Goal: Information Seeking & Learning: Compare options

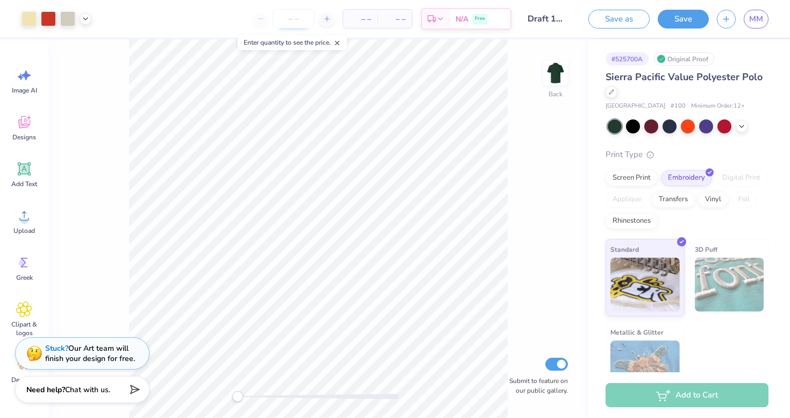
click at [294, 18] on input "number" at bounding box center [294, 18] width 42 height 19
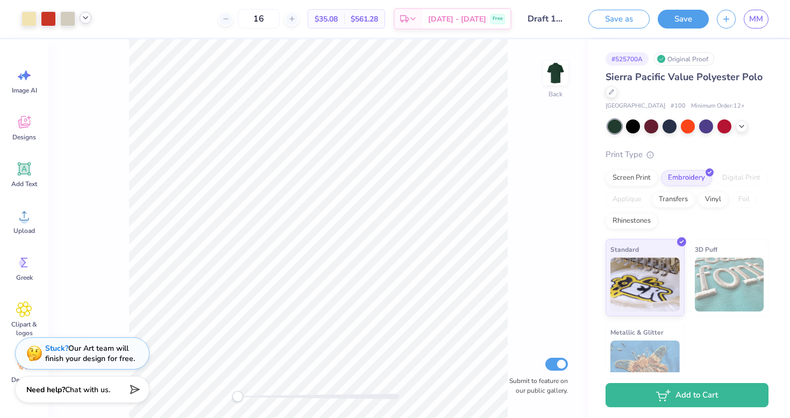
type input "16"
click at [87, 19] on icon at bounding box center [85, 17] width 9 height 9
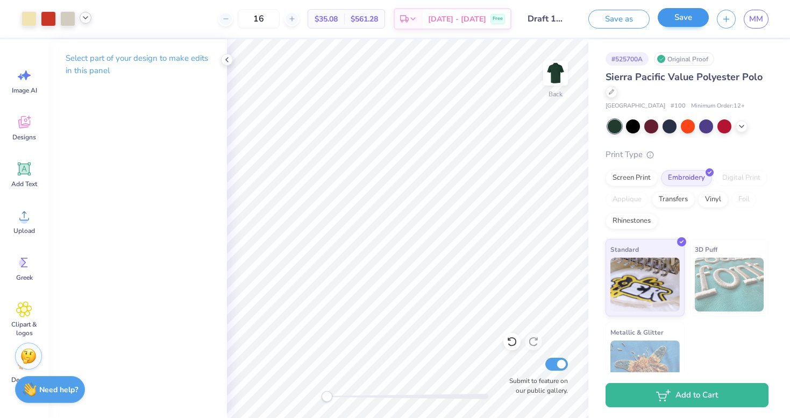
click at [675, 25] on button "Save" at bounding box center [683, 17] width 51 height 19
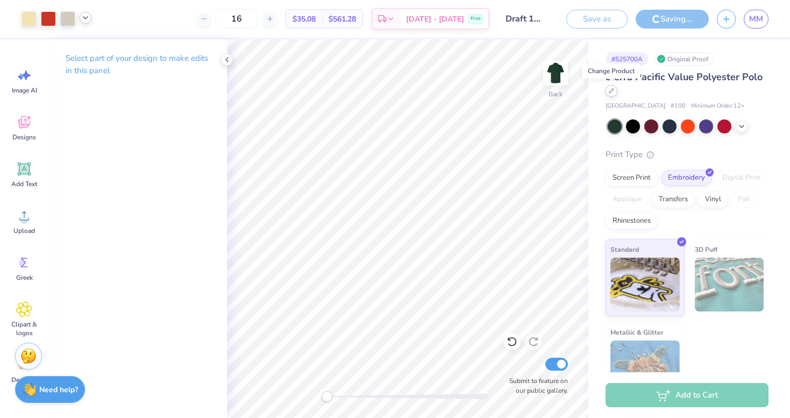
click at [611, 90] on icon at bounding box center [612, 91] width 4 height 4
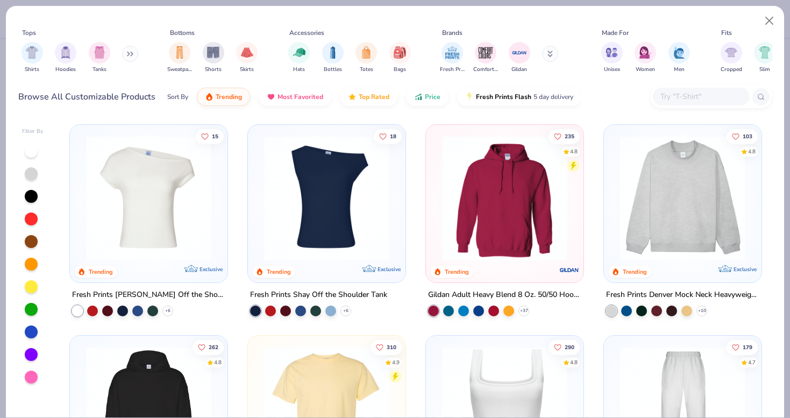
click at [128, 51] on button at bounding box center [130, 54] width 16 height 16
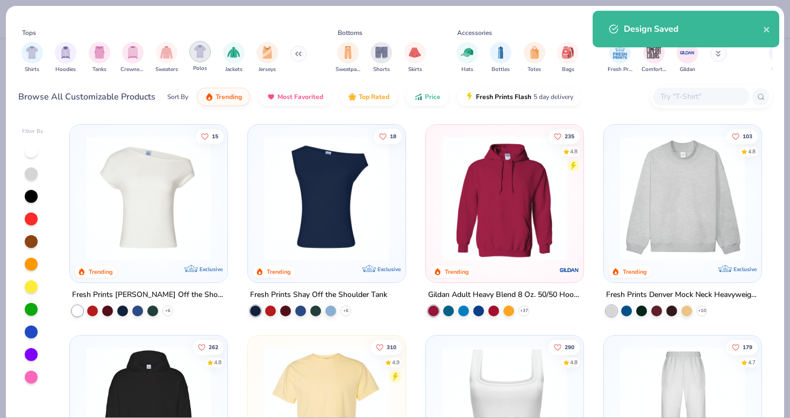
click at [203, 58] on img "filter for Polos" at bounding box center [200, 51] width 12 height 12
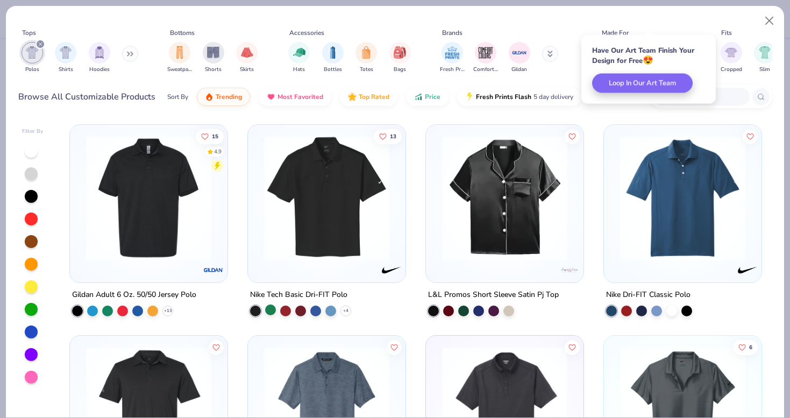
click at [274, 314] on div at bounding box center [270, 310] width 11 height 11
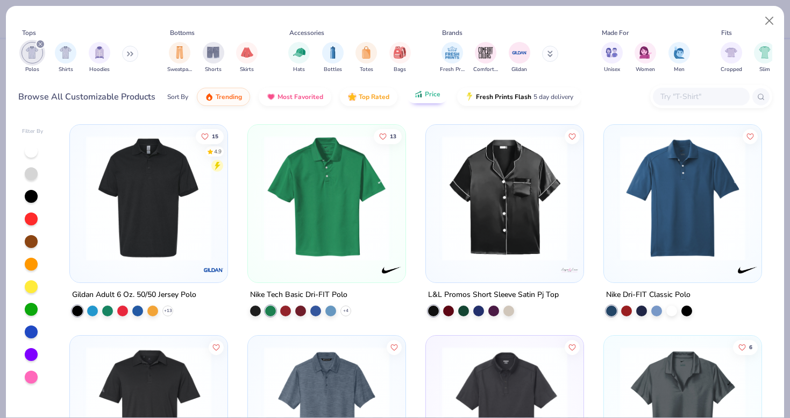
click at [413, 97] on button "Price" at bounding box center [427, 94] width 43 height 18
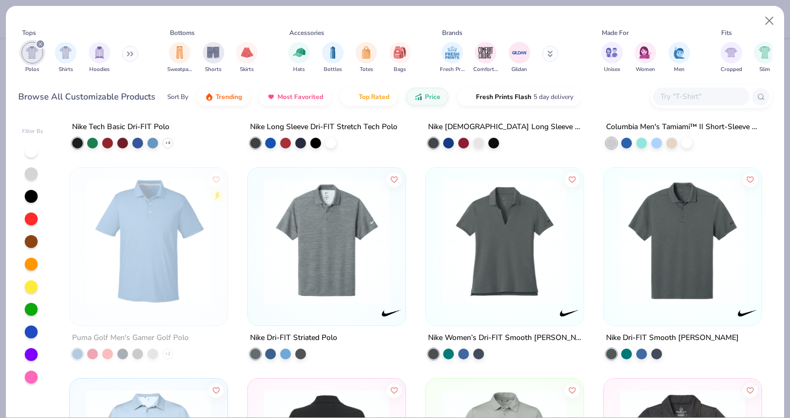
scroll to position [3755, 0]
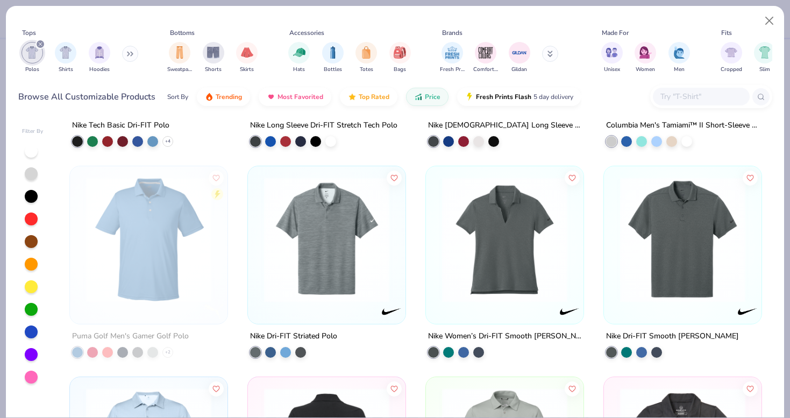
click at [326, 286] on img at bounding box center [327, 239] width 136 height 125
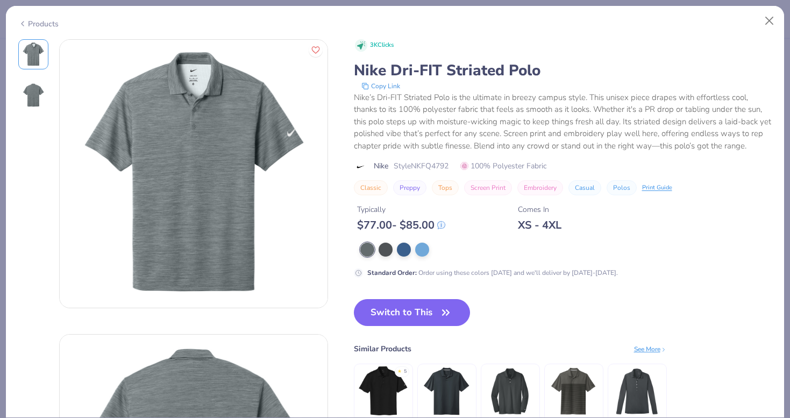
click at [44, 26] on div "Products" at bounding box center [38, 23] width 40 height 11
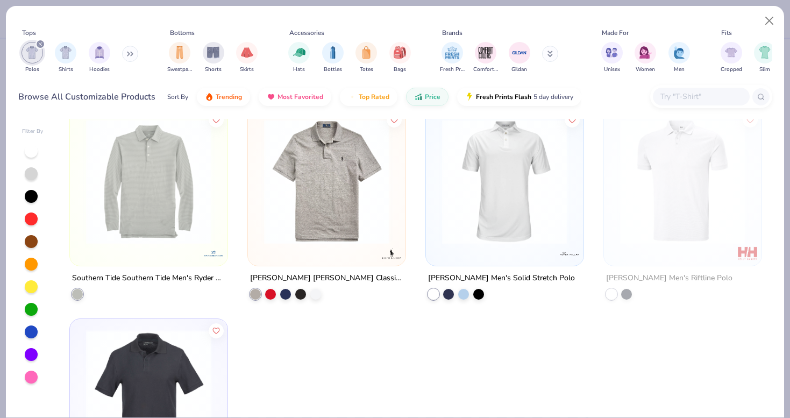
scroll to position [4867, 0]
click at [349, 183] on img at bounding box center [327, 181] width 136 height 125
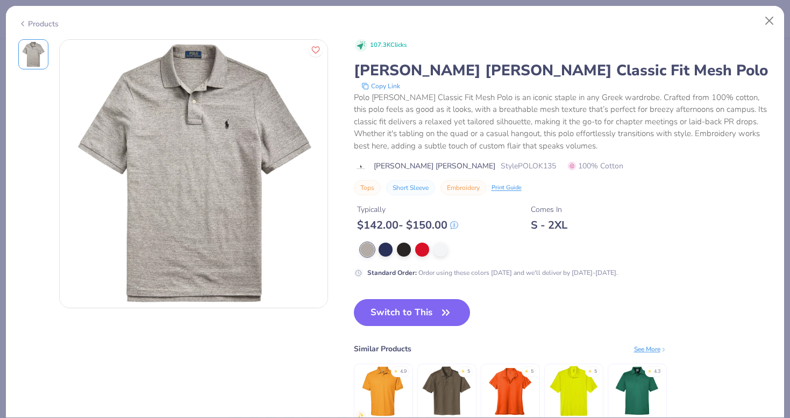
click at [34, 27] on div "Products" at bounding box center [395, 20] width 779 height 28
click at [31, 27] on div "Products" at bounding box center [395, 20] width 779 height 28
click at [31, 23] on div "Products" at bounding box center [38, 23] width 40 height 11
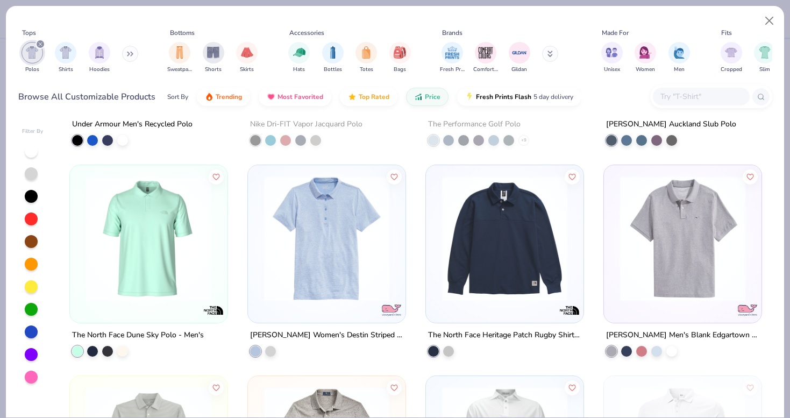
scroll to position [4597, 0]
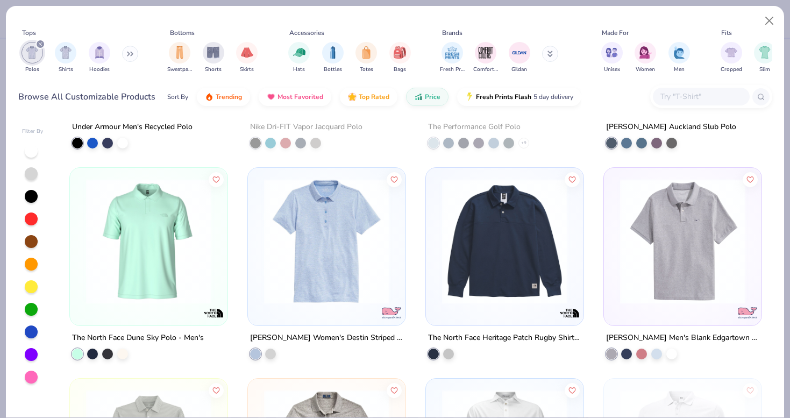
click at [699, 258] on img at bounding box center [683, 241] width 136 height 125
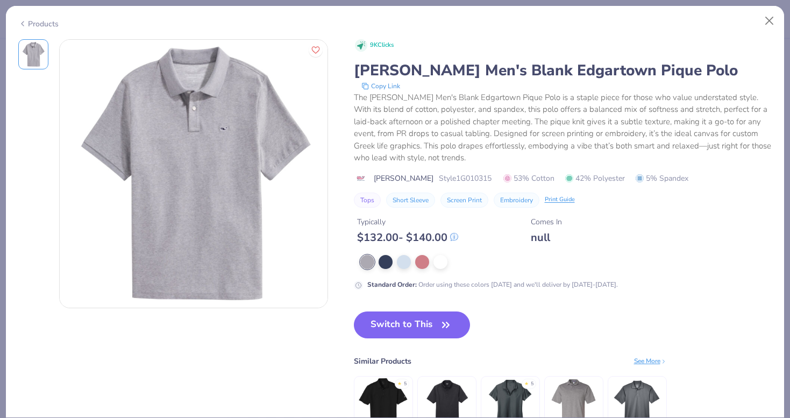
click at [32, 22] on div "Products" at bounding box center [38, 23] width 40 height 11
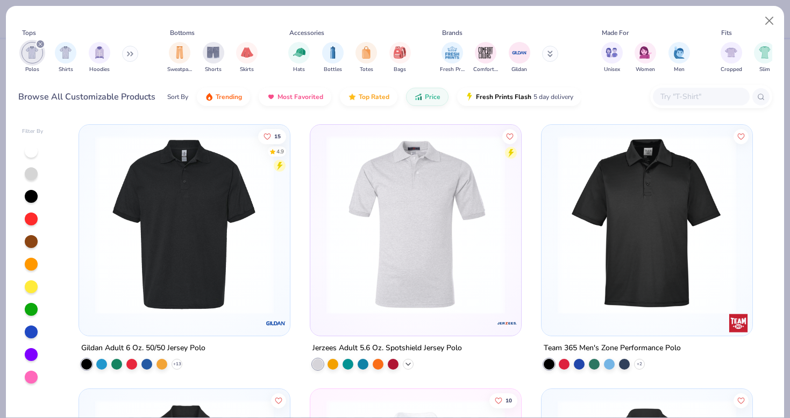
click at [408, 364] on icon at bounding box center [408, 364] width 9 height 9
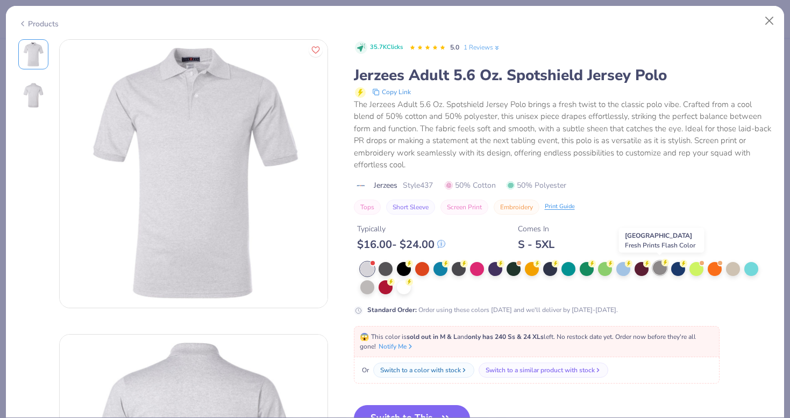
click at [657, 269] on div at bounding box center [660, 268] width 14 height 14
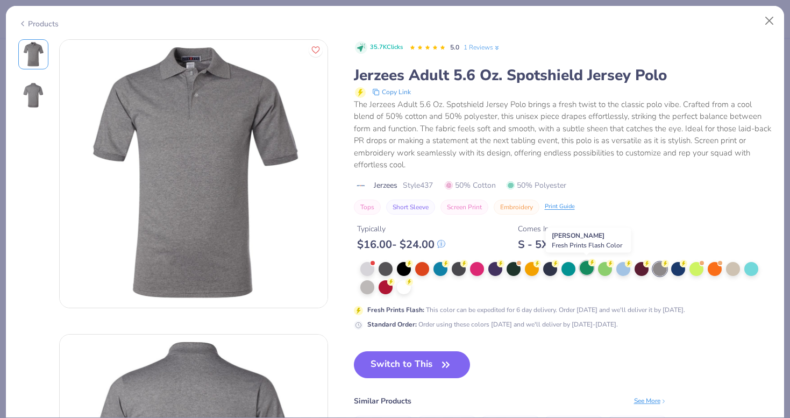
click at [591, 267] on div at bounding box center [587, 268] width 14 height 14
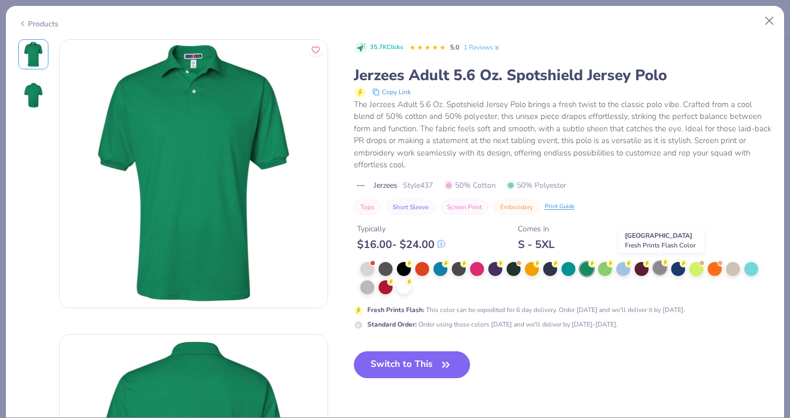
click at [661, 268] on div at bounding box center [660, 268] width 14 height 14
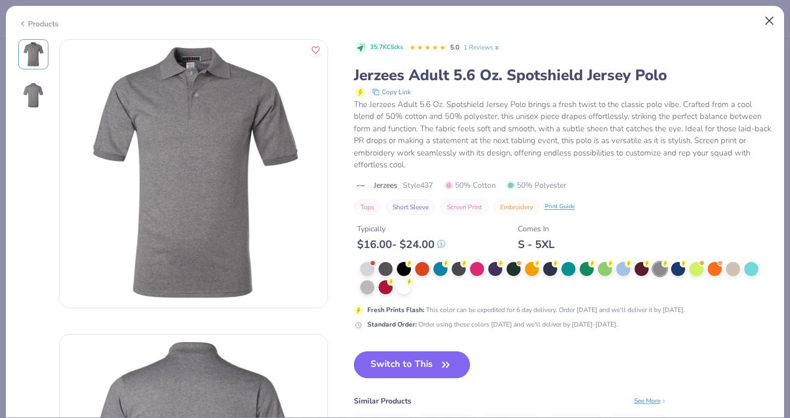
click at [767, 22] on button "Close" at bounding box center [770, 21] width 20 height 20
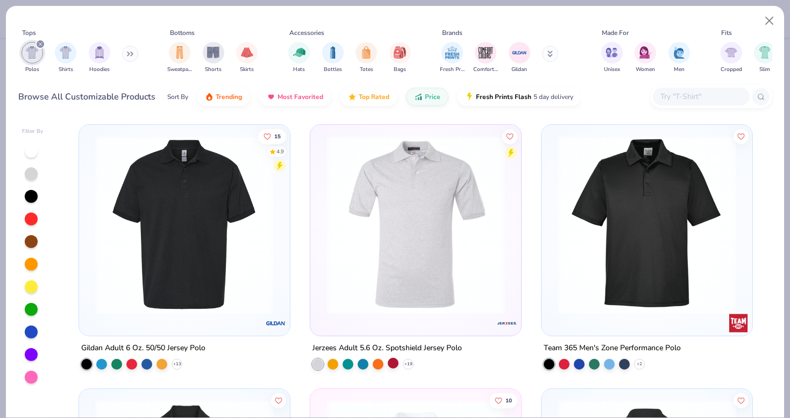
click at [395, 362] on div at bounding box center [393, 363] width 11 height 11
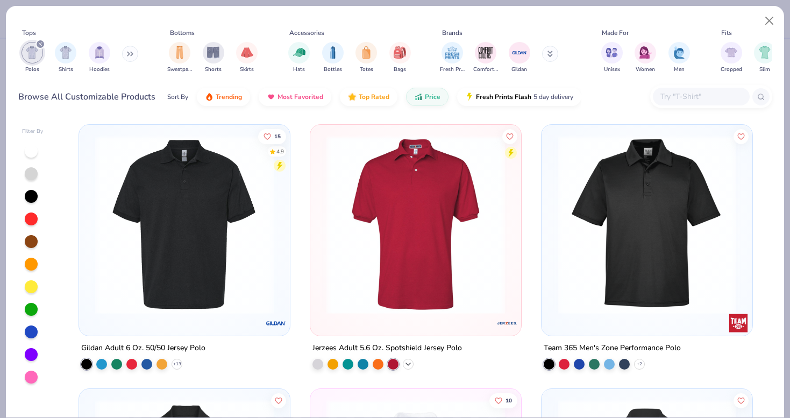
click at [407, 362] on icon at bounding box center [408, 364] width 9 height 9
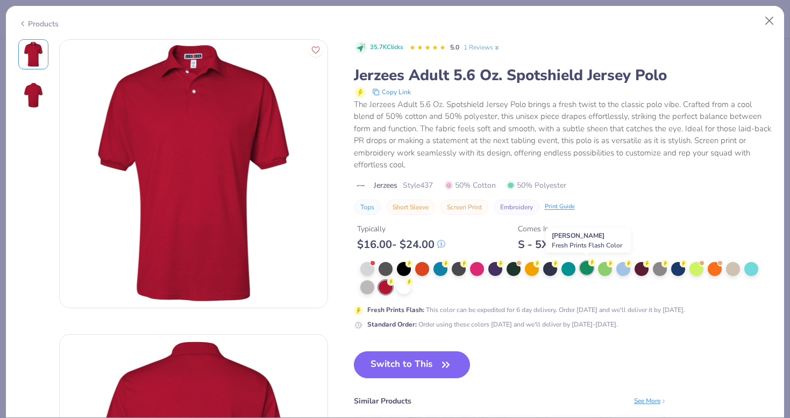
click at [590, 268] on div at bounding box center [587, 268] width 14 height 14
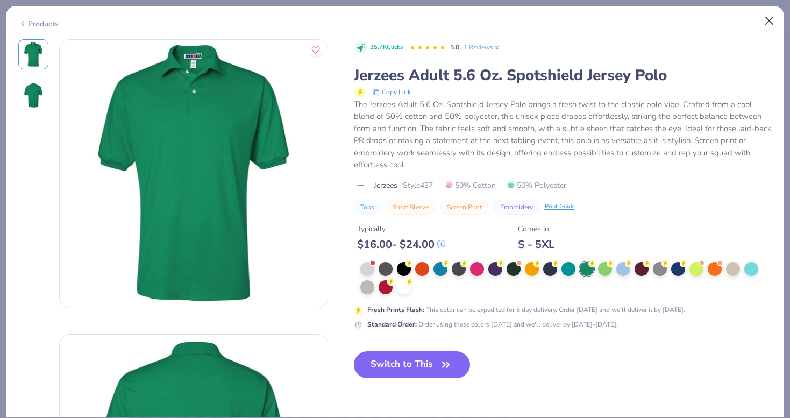
click at [770, 26] on button "Close" at bounding box center [770, 21] width 20 height 20
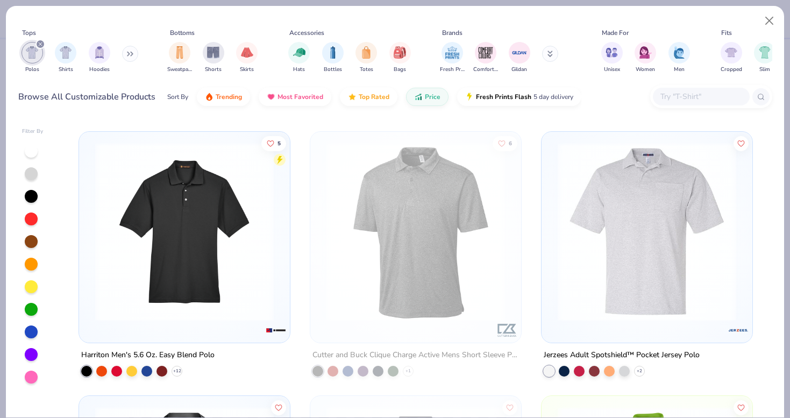
scroll to position [789, 0]
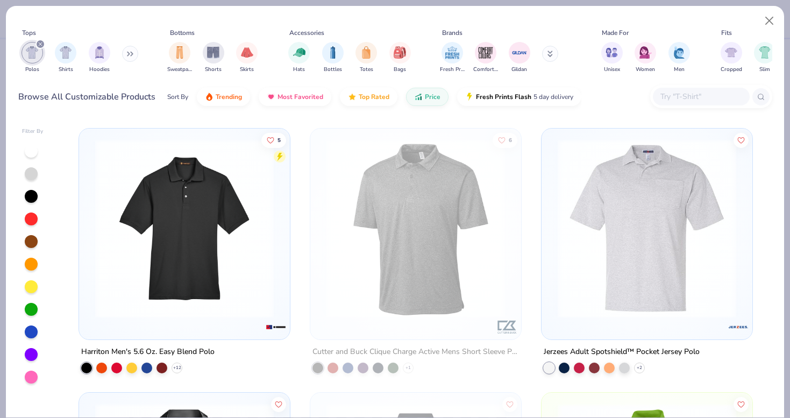
click at [603, 298] on img at bounding box center [647, 228] width 189 height 179
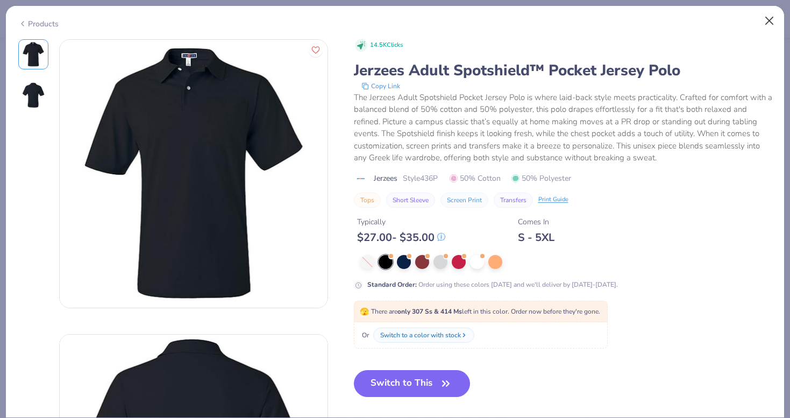
click at [769, 22] on button "Close" at bounding box center [770, 21] width 20 height 20
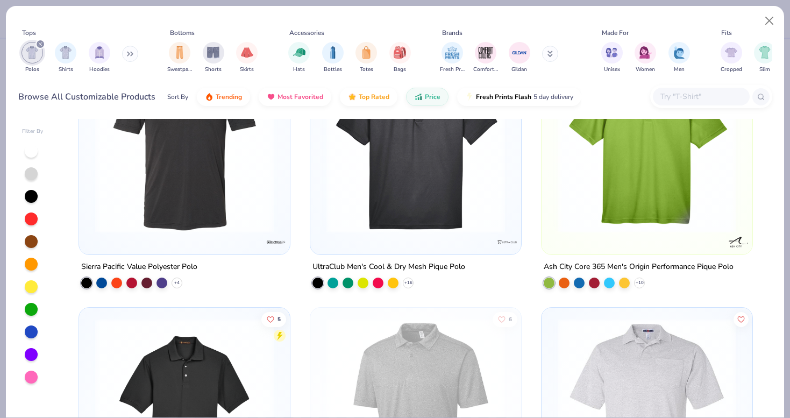
scroll to position [607, 0]
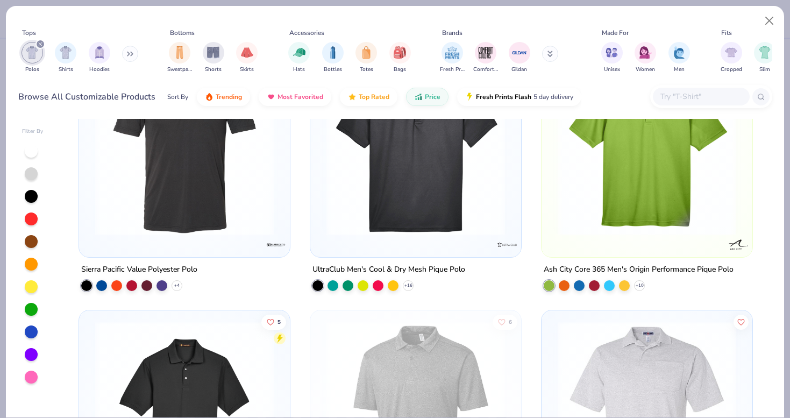
click at [630, 205] on img at bounding box center [647, 146] width 189 height 179
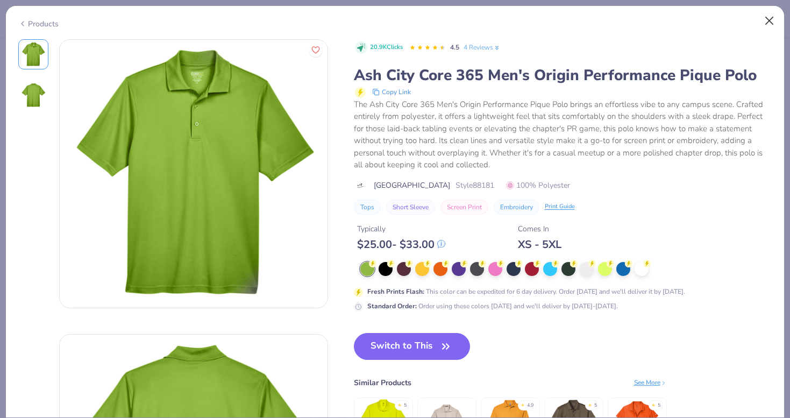
click at [769, 19] on button "Close" at bounding box center [770, 21] width 20 height 20
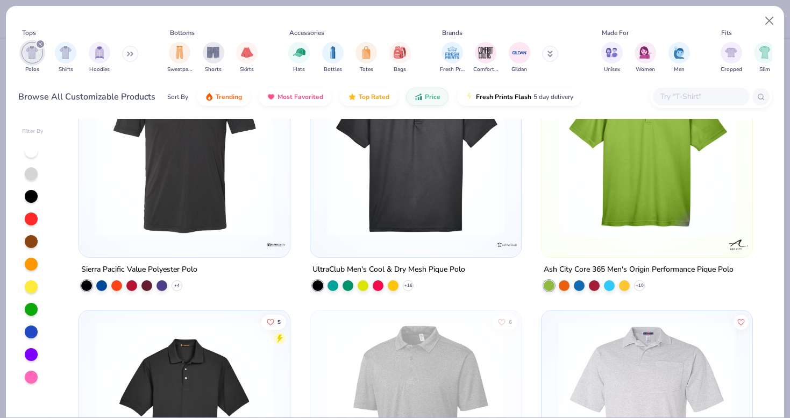
click at [650, 385] on img at bounding box center [647, 410] width 189 height 179
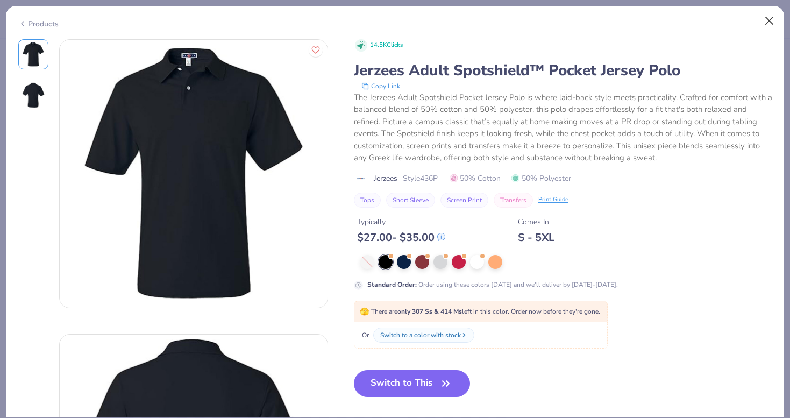
click at [770, 29] on button "Close" at bounding box center [770, 21] width 20 height 20
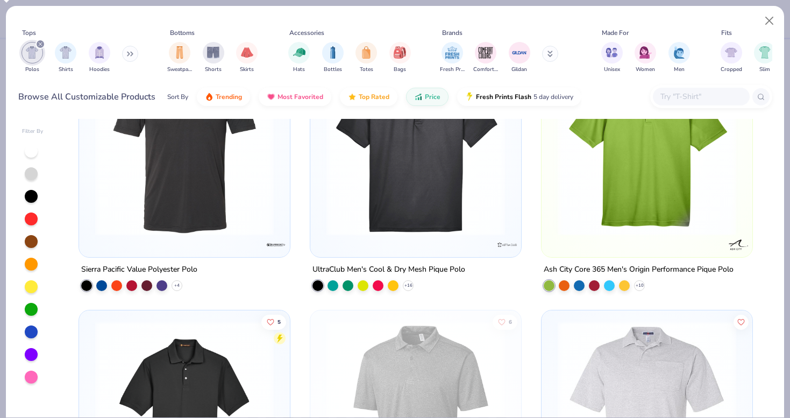
click at [472, 368] on img at bounding box center [415, 410] width 189 height 179
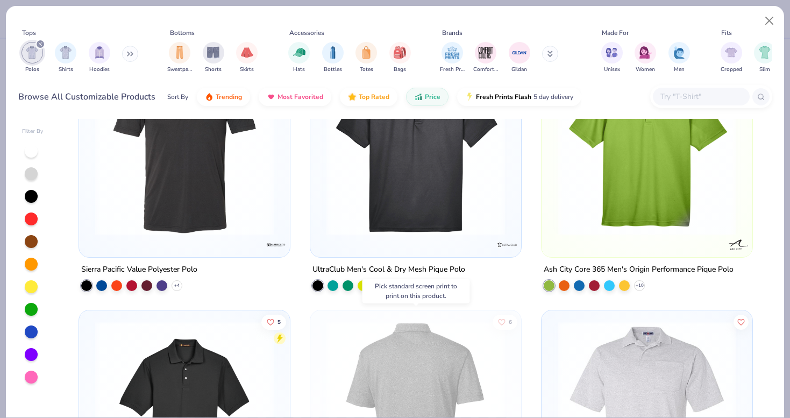
click at [321, 374] on img at bounding box center [226, 410] width 189 height 179
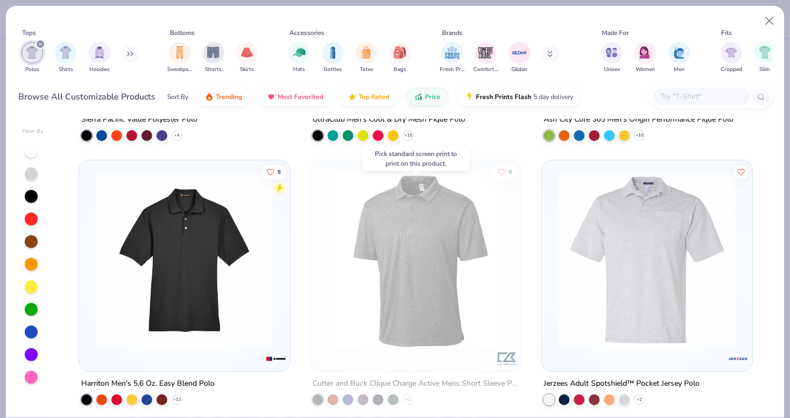
scroll to position [757, 0]
click at [173, 295] on img at bounding box center [184, 260] width 189 height 179
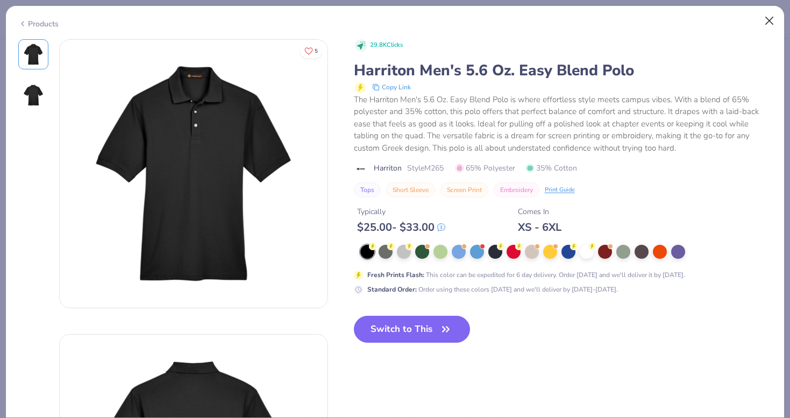
click at [767, 22] on button "Close" at bounding box center [770, 21] width 20 height 20
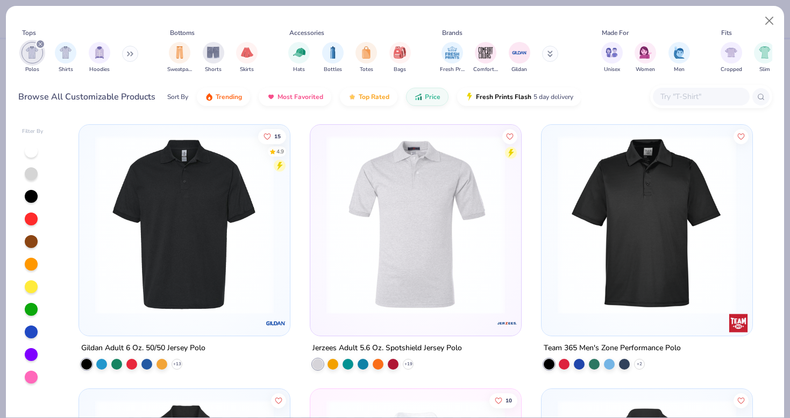
click at [127, 56] on button at bounding box center [130, 54] width 16 height 16
